Goal: Task Accomplishment & Management: Manage account settings

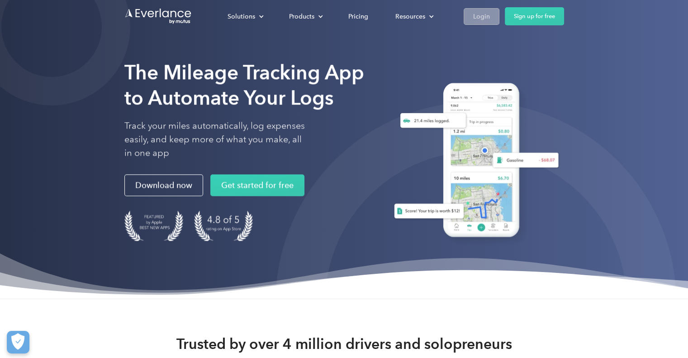
click at [474, 14] on div "Login" at bounding box center [481, 16] width 17 height 11
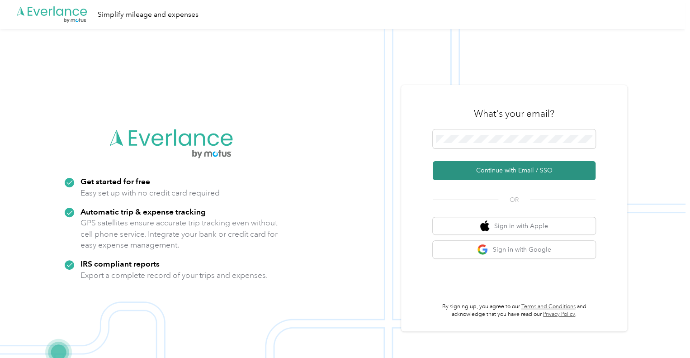
click at [496, 170] on button "Continue with Email / SSO" at bounding box center [514, 170] width 163 height 19
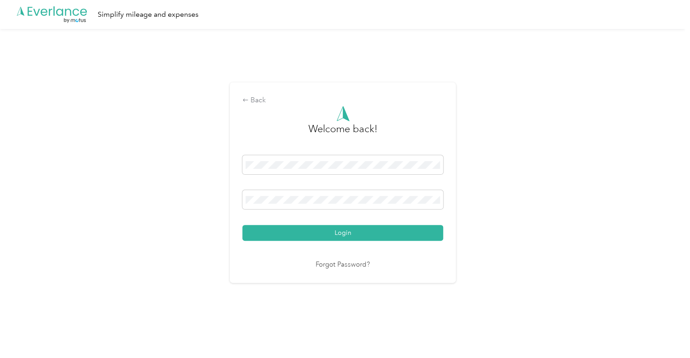
click at [340, 228] on button "Login" at bounding box center [342, 233] width 201 height 16
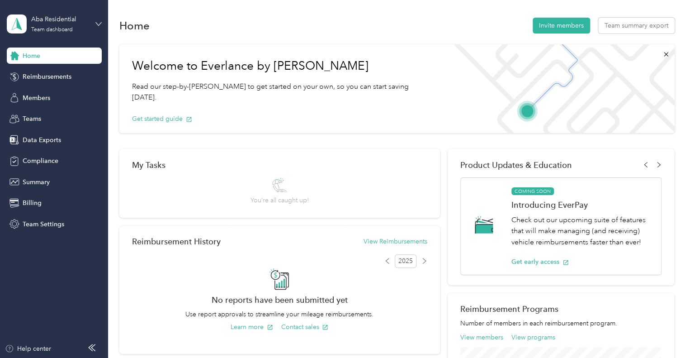
click at [98, 23] on icon at bounding box center [98, 24] width 6 height 6
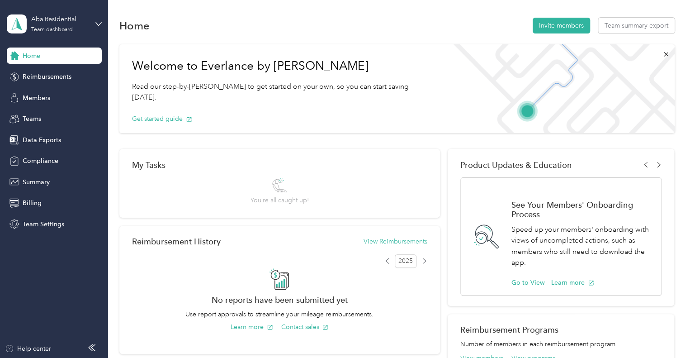
click at [60, 89] on div "Personal dashboard" at bounding box center [102, 95] width 178 height 16
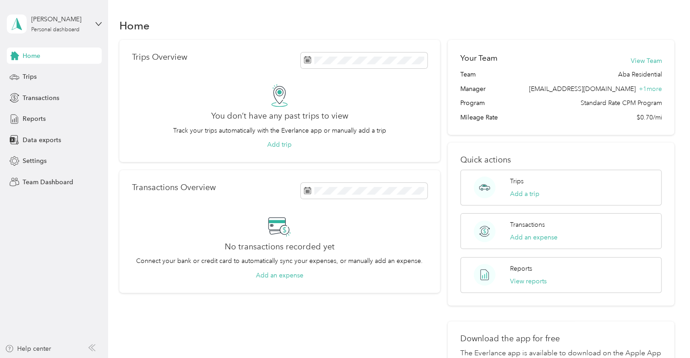
click at [99, 28] on div "Crissie Beyer Personal dashboard" at bounding box center [54, 24] width 95 height 32
click at [43, 161] on span "Settings" at bounding box center [35, 160] width 24 height 9
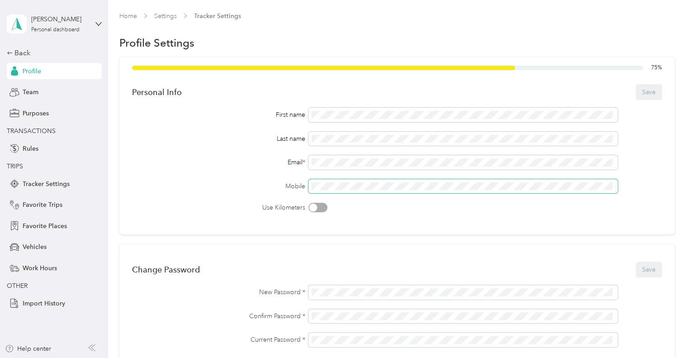
drag, startPoint x: 353, startPoint y: 173, endPoint x: 351, endPoint y: 180, distance: 7.6
click at [353, 173] on div "First name Last name Email * Mobile Use Kilometers" at bounding box center [397, 160] width 530 height 104
click at [644, 97] on button "Save" at bounding box center [649, 92] width 26 height 16
click at [645, 267] on button "Save" at bounding box center [649, 269] width 26 height 16
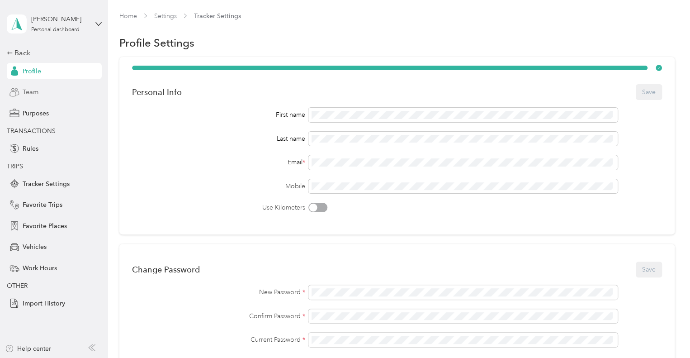
click at [21, 94] on div "Team" at bounding box center [54, 92] width 95 height 16
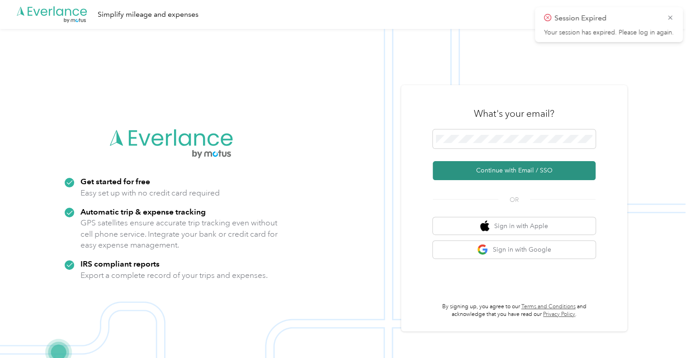
click at [483, 174] on button "Continue with Email / SSO" at bounding box center [514, 170] width 163 height 19
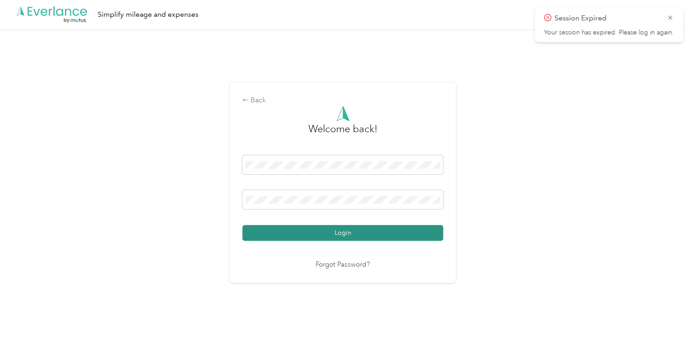
click at [355, 235] on button "Login" at bounding box center [342, 233] width 201 height 16
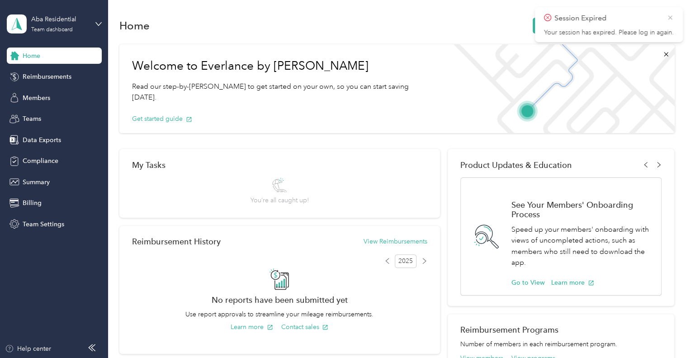
click at [673, 18] on icon at bounding box center [670, 18] width 7 height 8
